Goal: Information Seeking & Learning: Learn about a topic

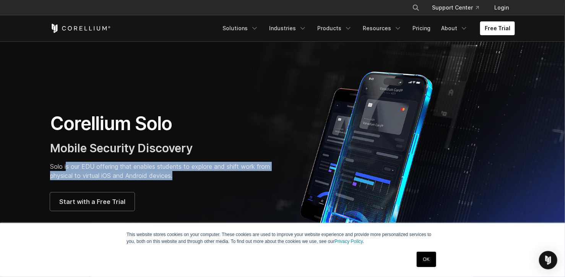
click at [178, 179] on p "Solo is our EDU offering that enables students to explore and shift work from p…" at bounding box center [162, 171] width 225 height 18
drag, startPoint x: 178, startPoint y: 179, endPoint x: 155, endPoint y: 177, distance: 23.0
click at [155, 177] on p "Solo is our EDU offering that enables students to explore and shift work from p…" at bounding box center [162, 171] width 225 height 18
click at [147, 166] on p "Solo is our EDU offering that enables students to explore and shift work from p…" at bounding box center [162, 171] width 225 height 18
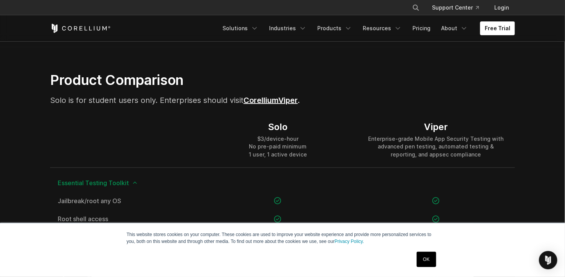
scroll to position [535, 0]
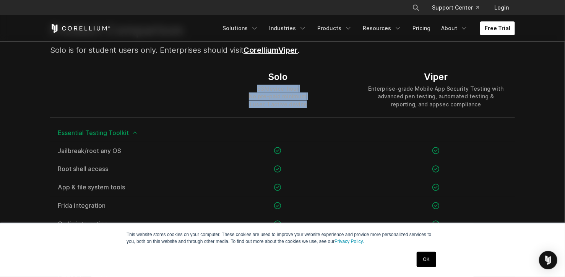
drag, startPoint x: 256, startPoint y: 91, endPoint x: 312, endPoint y: 105, distance: 57.2
click at [312, 105] on div "Solo $3/device-hour No pre-paid minimum 1 user, 1 active device" at bounding box center [278, 89] width 158 height 55
drag, startPoint x: 312, startPoint y: 105, endPoint x: 284, endPoint y: 100, distance: 28.3
click at [286, 102] on div "$3/device-hour No pre-paid minimum 1 user, 1 active device" at bounding box center [278, 96] width 58 height 23
click at [266, 89] on div "$3/device-hour No pre-paid minimum 1 user, 1 active device" at bounding box center [278, 96] width 58 height 23
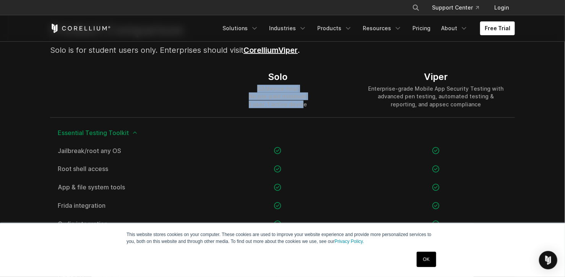
drag, startPoint x: 259, startPoint y: 88, endPoint x: 301, endPoint y: 104, distance: 44.4
click at [301, 104] on div "$3/device-hour No pre-paid minimum 1 user, 1 active device" at bounding box center [278, 96] width 58 height 23
drag, startPoint x: 301, startPoint y: 104, endPoint x: 293, endPoint y: 104, distance: 8.4
click at [293, 104] on div "$3/device-hour No pre-paid minimum 1 user, 1 active device" at bounding box center [278, 96] width 58 height 23
click at [277, 98] on div "$3/device-hour No pre-paid minimum 1 user, 1 active device" at bounding box center [278, 96] width 58 height 23
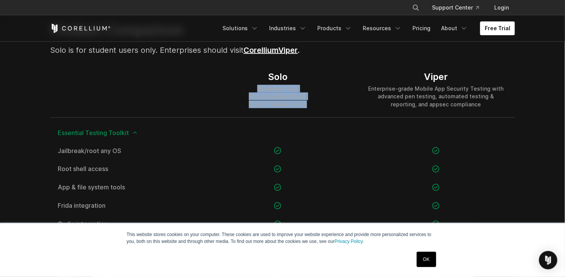
drag, startPoint x: 254, startPoint y: 87, endPoint x: 313, endPoint y: 102, distance: 61.4
click at [313, 102] on div "Solo $3/device-hour No pre-paid minimum 1 user, 1 active device" at bounding box center [278, 89] width 158 height 55
drag, startPoint x: 313, startPoint y: 102, endPoint x: 284, endPoint y: 98, distance: 29.4
click at [284, 98] on div "$3/device-hour No pre-paid minimum 1 user, 1 active device" at bounding box center [278, 96] width 58 height 23
click at [290, 102] on div "$3/device-hour No pre-paid minimum 1 user, 1 active device" at bounding box center [278, 96] width 58 height 23
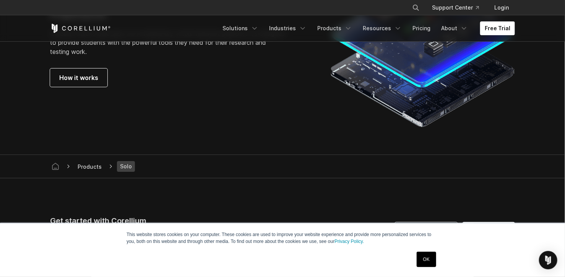
scroll to position [1337, 0]
